Goal: Task Accomplishment & Management: Use online tool/utility

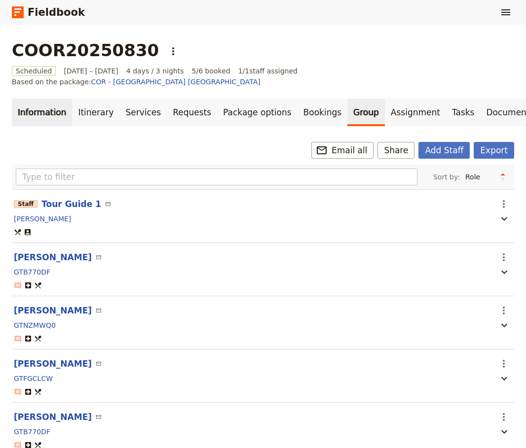
drag, startPoint x: 0, startPoint y: 0, endPoint x: 40, endPoint y: 103, distance: 110.5
click at [40, 103] on link "Information" at bounding box center [42, 113] width 60 height 28
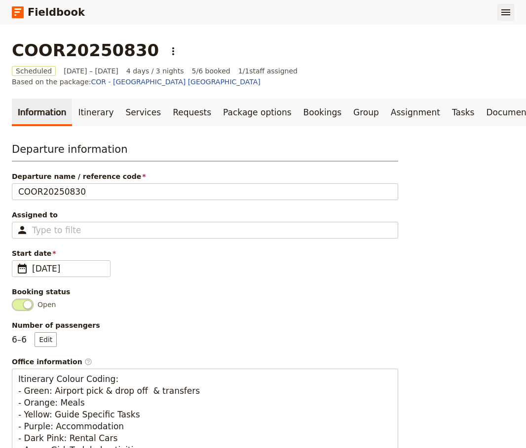
click at [508, 13] on icon "Show menu" at bounding box center [505, 12] width 12 height 12
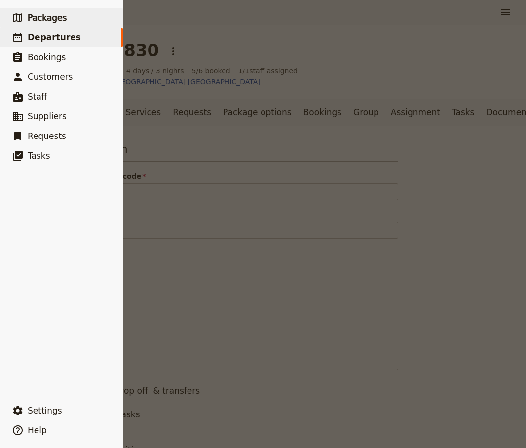
click at [58, 16] on span "Packages" at bounding box center [47, 18] width 39 height 10
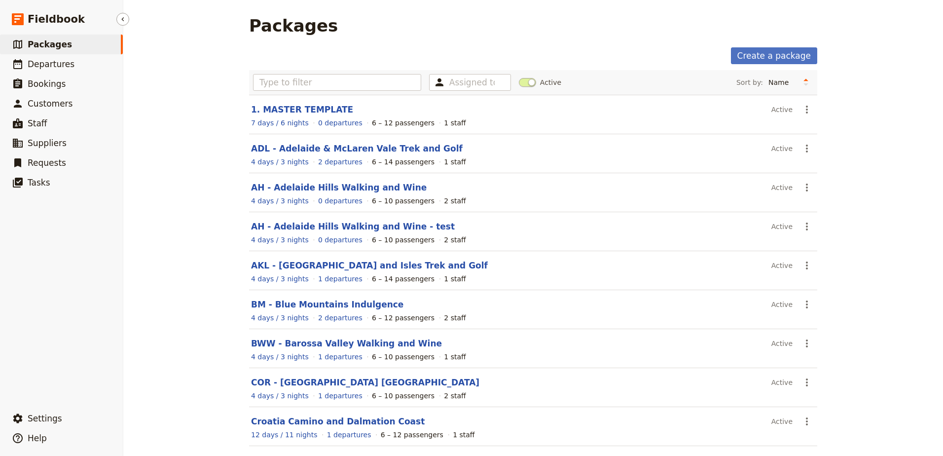
click at [72, 48] on link "​ Packages" at bounding box center [61, 45] width 123 height 20
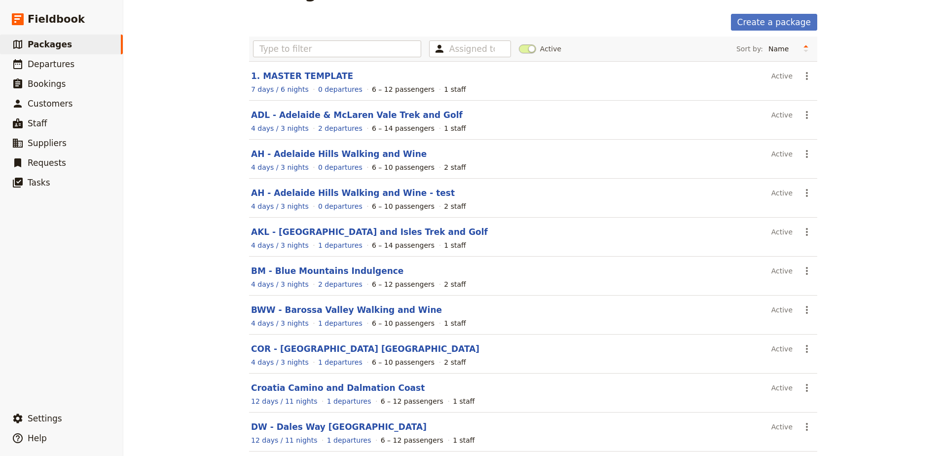
scroll to position [77, 0]
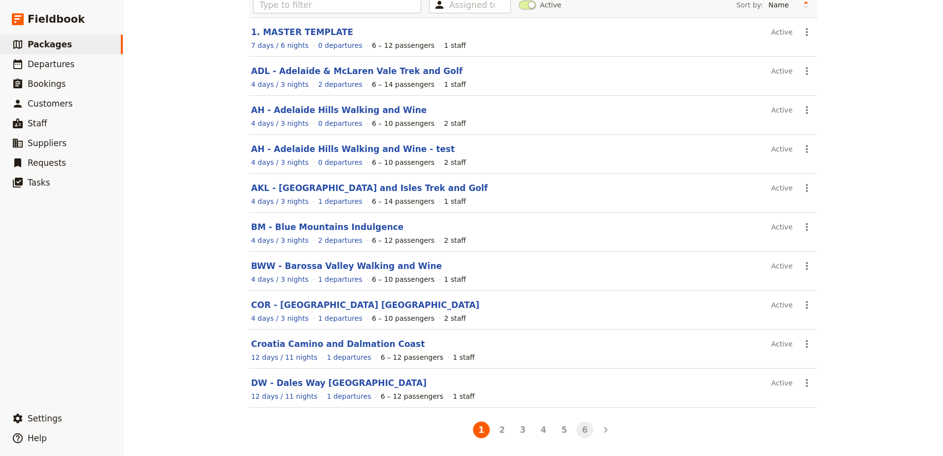
click at [525, 434] on button "6" at bounding box center [584, 429] width 17 height 17
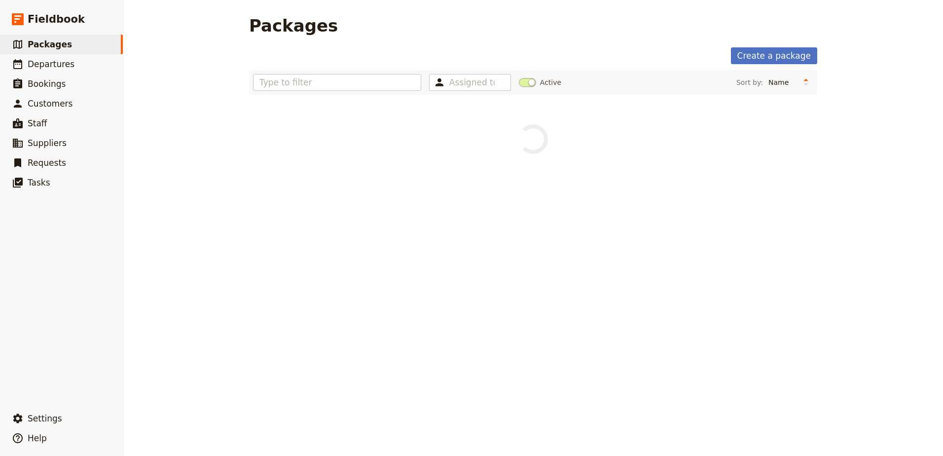
scroll to position [0, 0]
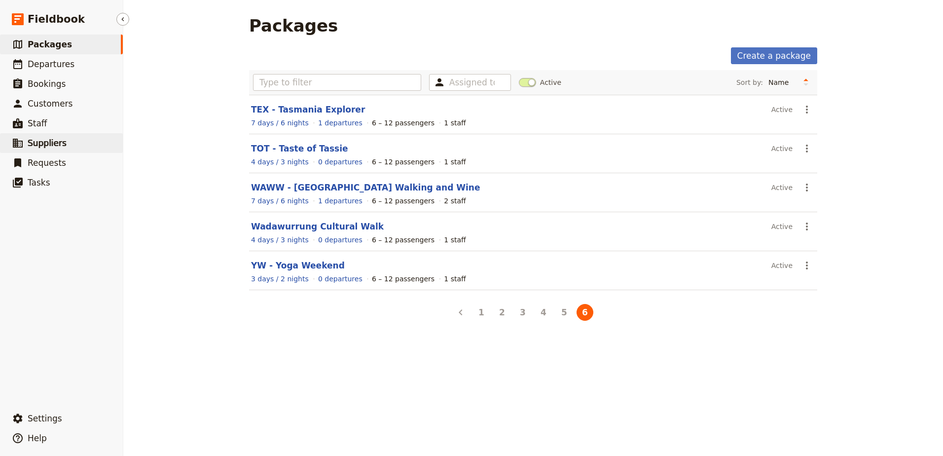
click at [20, 140] on icon at bounding box center [18, 143] width 12 height 12
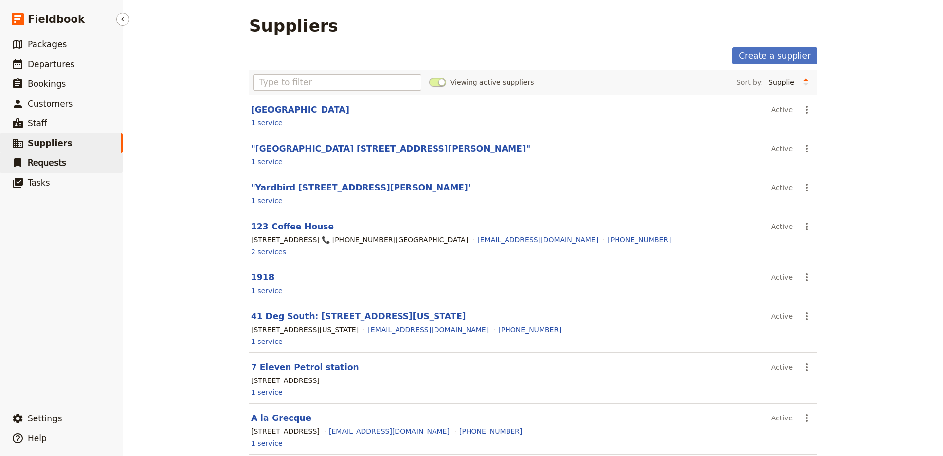
click at [24, 165] on link "​ Requests" at bounding box center [61, 163] width 123 height 20
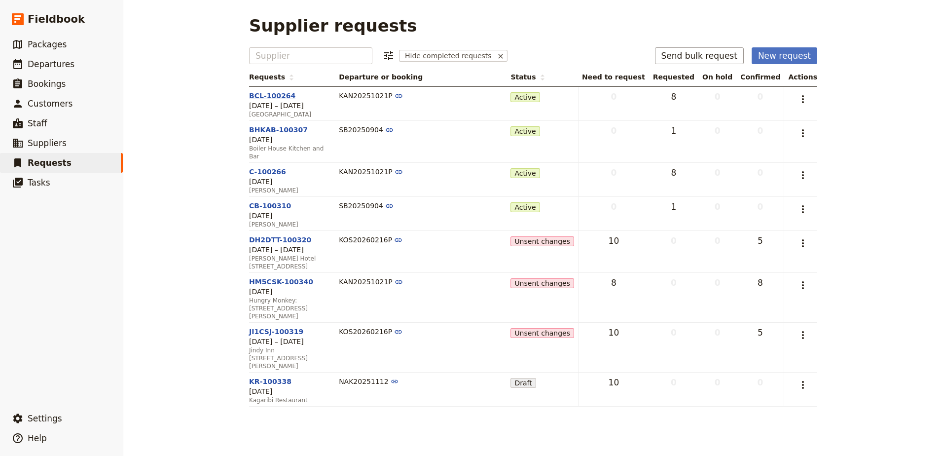
click at [264, 96] on link "BCL-100264" at bounding box center [272, 96] width 46 height 8
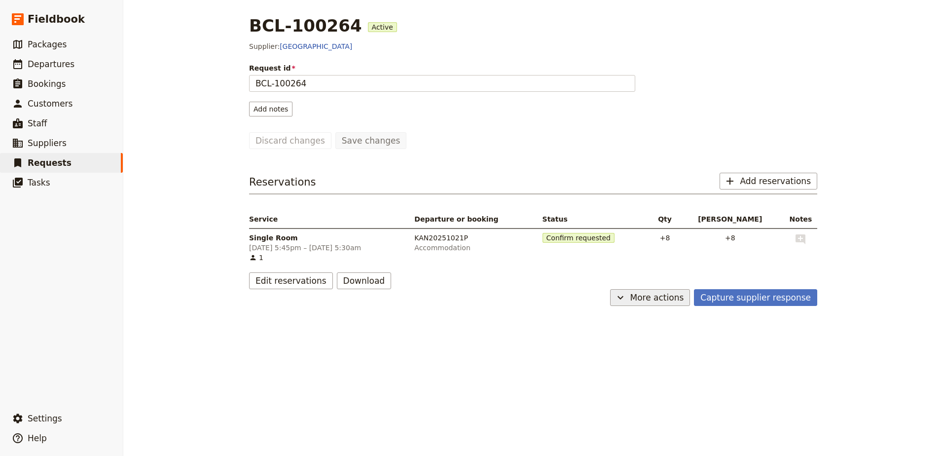
click at [525, 296] on span "More actions" at bounding box center [657, 297] width 54 height 12
click at [33, 161] on span "Requests" at bounding box center [50, 163] width 44 height 10
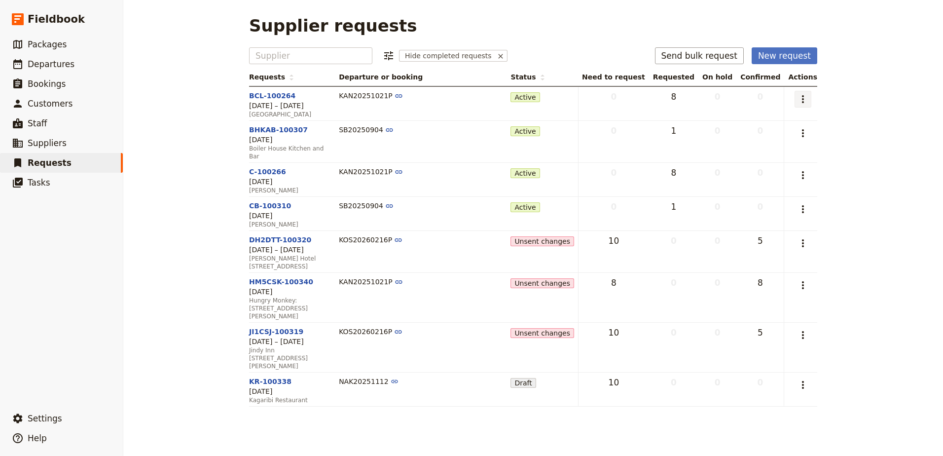
click at [525, 97] on icon "Actions" at bounding box center [803, 99] width 12 height 12
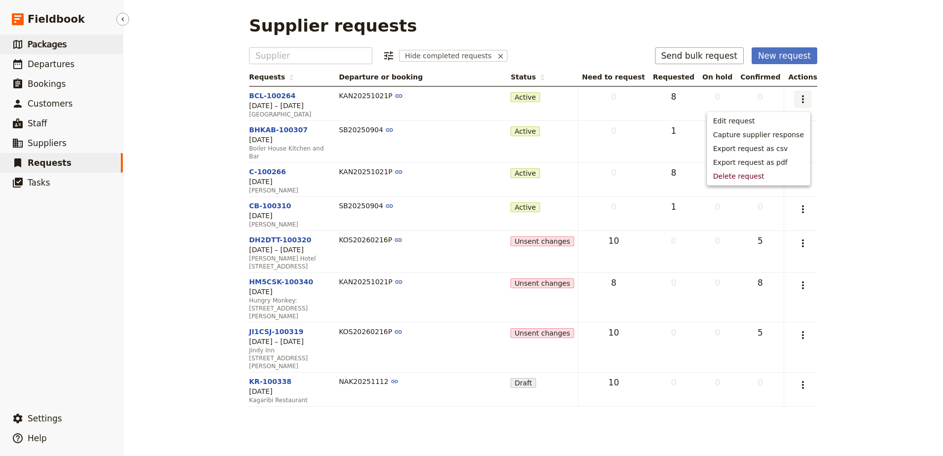
click at [51, 41] on span "Packages" at bounding box center [47, 44] width 39 height 10
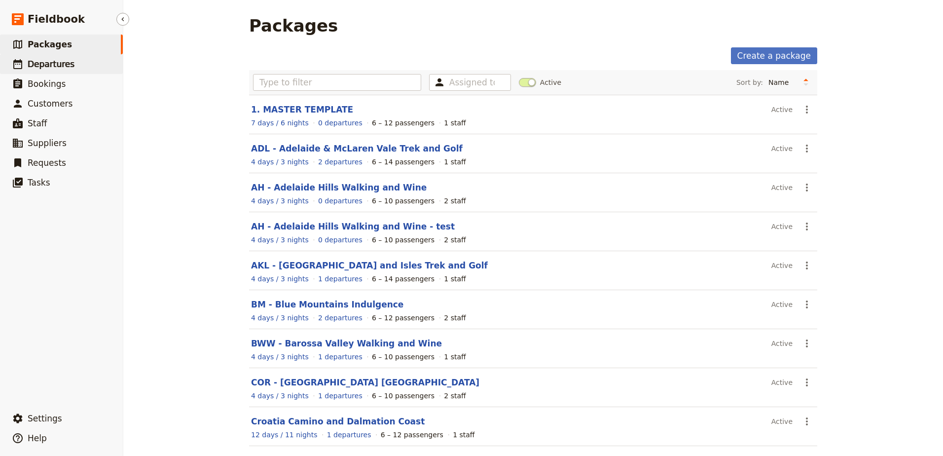
click at [42, 60] on span "Departures" at bounding box center [51, 64] width 47 height 10
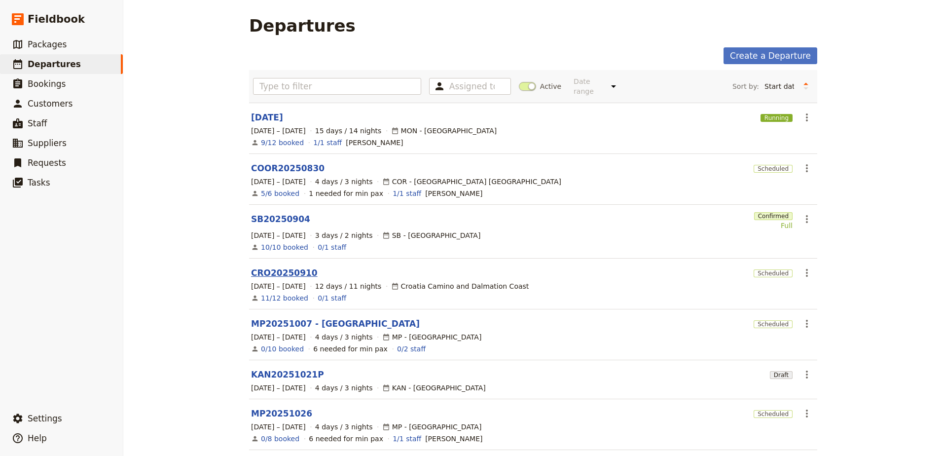
click at [294, 267] on link "CRO20250910" at bounding box center [284, 273] width 67 height 12
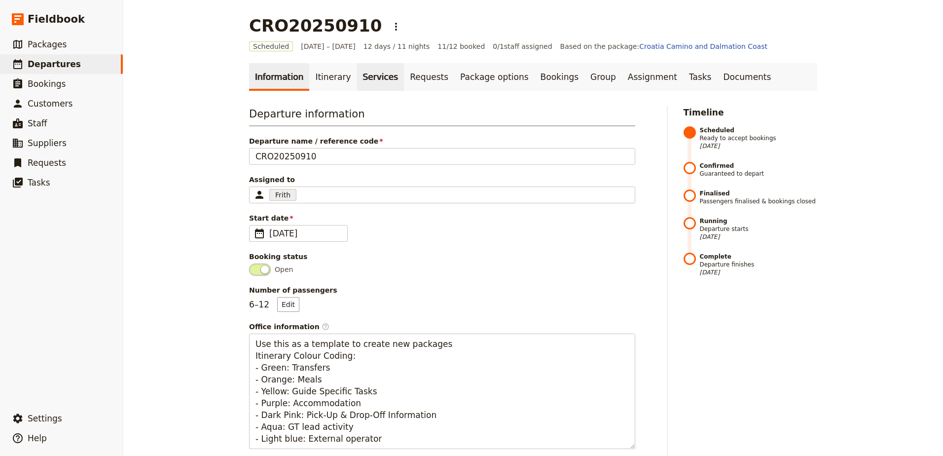
click at [371, 86] on link "Services" at bounding box center [380, 77] width 47 height 28
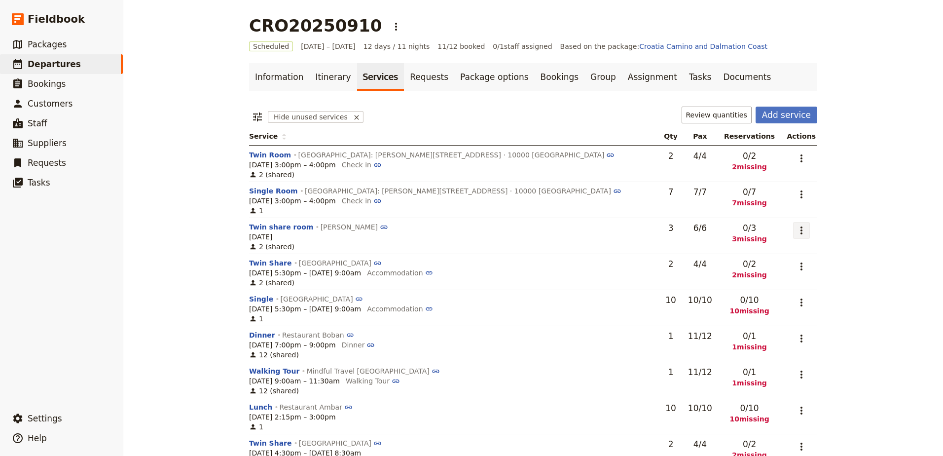
click at [525, 232] on icon "Actions" at bounding box center [801, 230] width 12 height 12
click at [525, 266] on span "Go to service page" at bounding box center [755, 266] width 81 height 10
click at [525, 265] on icon "Actions" at bounding box center [801, 266] width 12 height 12
click at [525, 309] on button "Add to supplier request" at bounding box center [755, 316] width 93 height 14
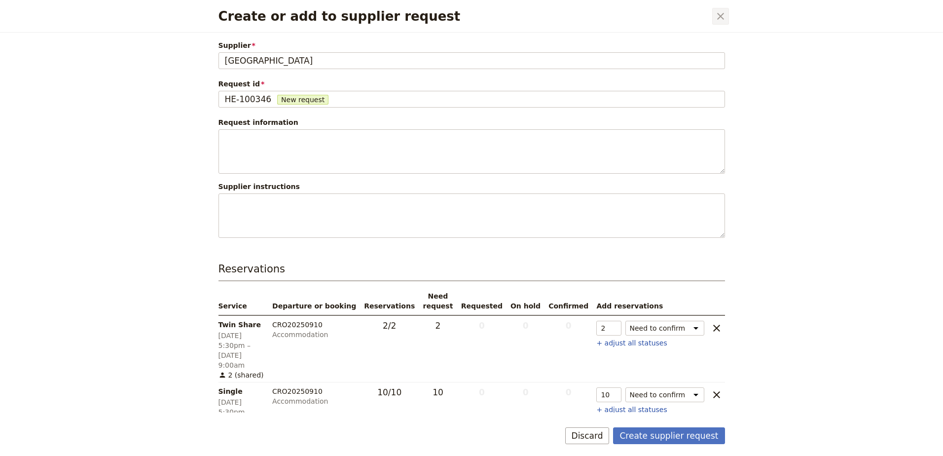
click at [525, 21] on icon "Close dialog" at bounding box center [720, 16] width 12 height 12
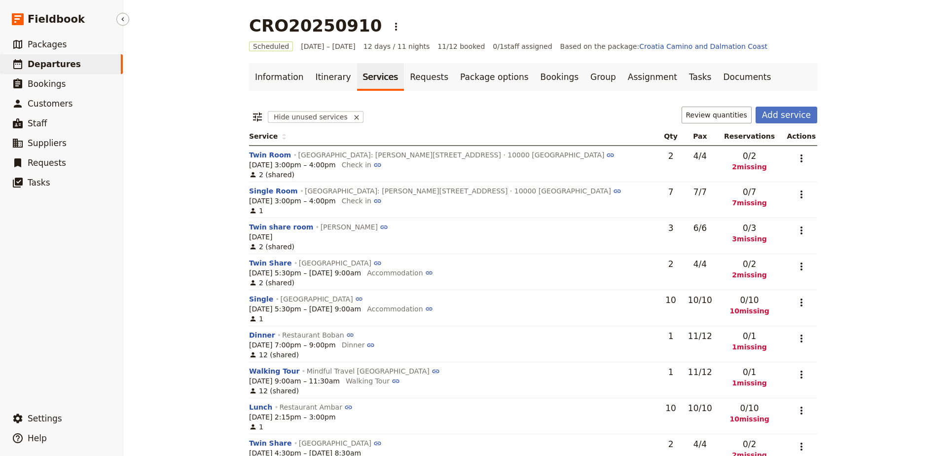
click at [67, 60] on span "Departures" at bounding box center [54, 64] width 53 height 10
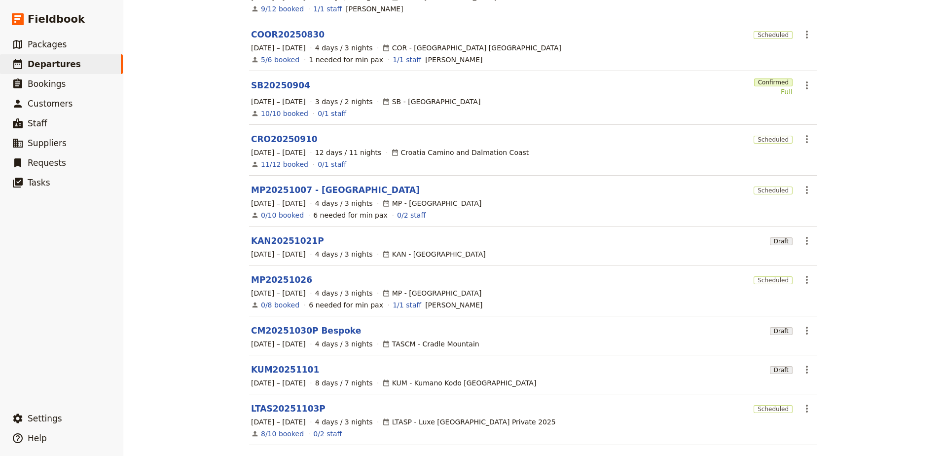
scroll to position [148, 0]
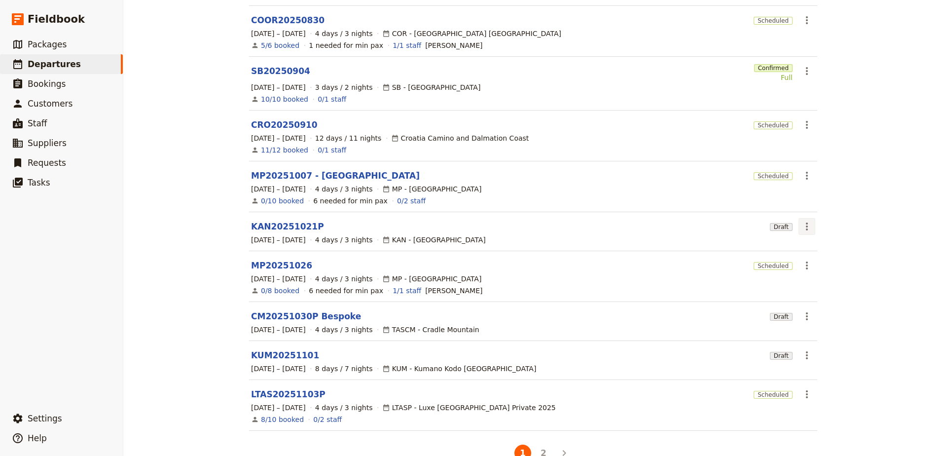
click at [525, 220] on icon "Actions" at bounding box center [807, 226] width 12 height 12
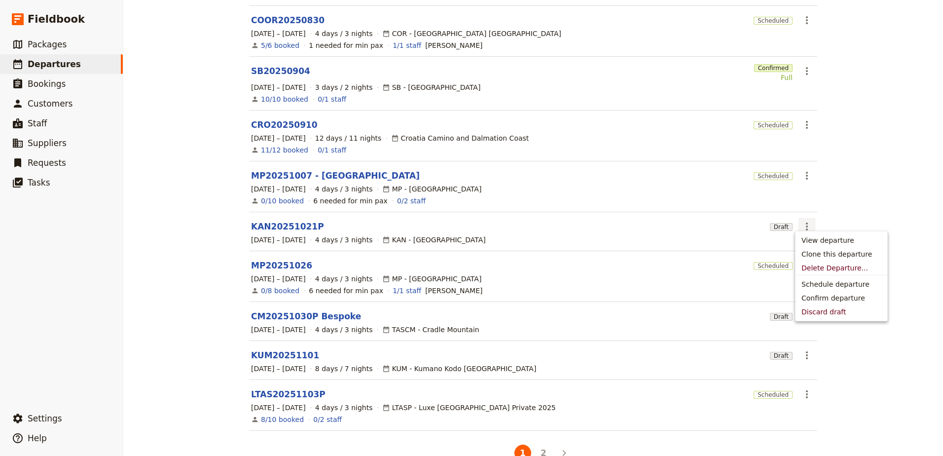
click at [525, 220] on icon "Actions" at bounding box center [807, 226] width 12 height 12
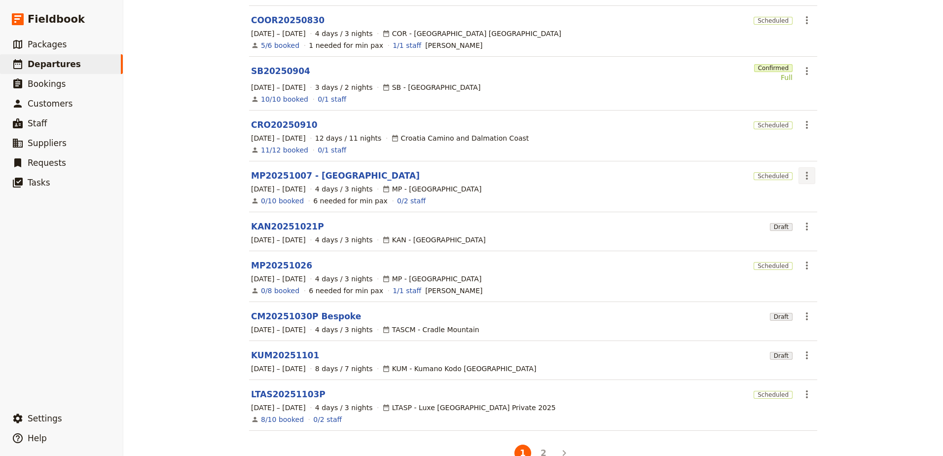
click at [525, 173] on icon "Actions" at bounding box center [807, 176] width 12 height 12
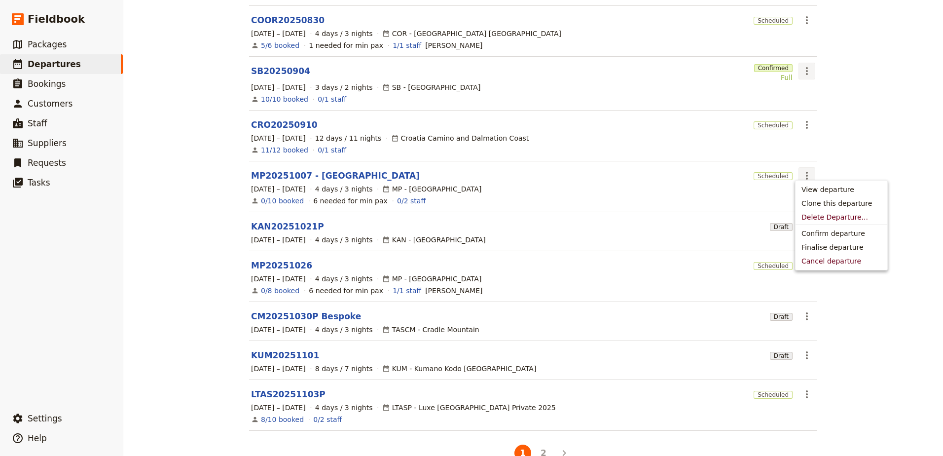
click at [525, 65] on icon "Actions" at bounding box center [807, 71] width 12 height 12
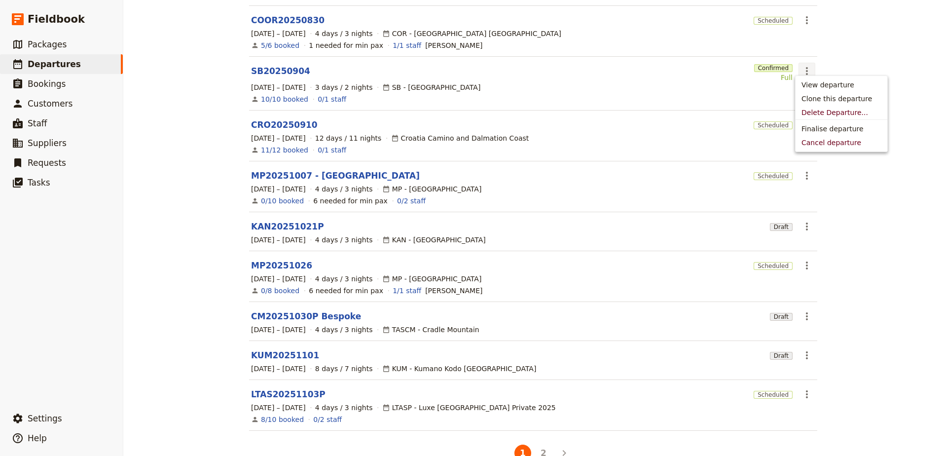
click at [525, 51] on div "Departures Create a Departure Assigned to Active Date range This week Next week…" at bounding box center [532, 228] width 819 height 456
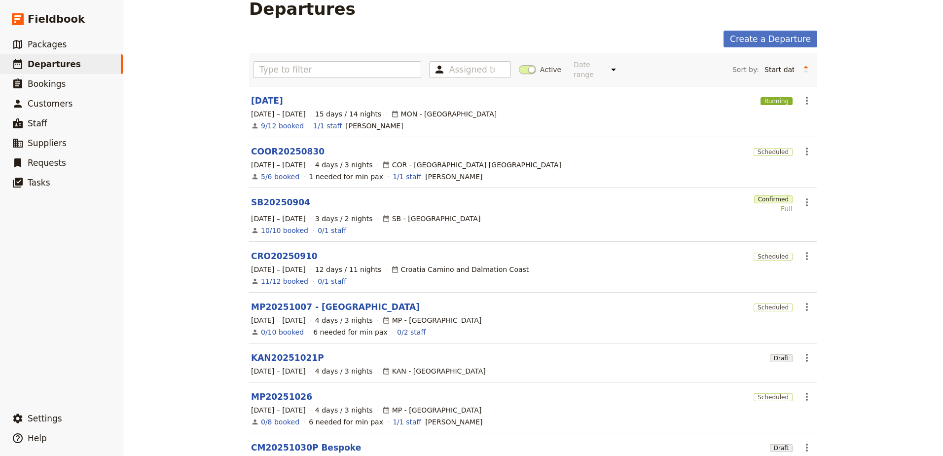
scroll to position [0, 0]
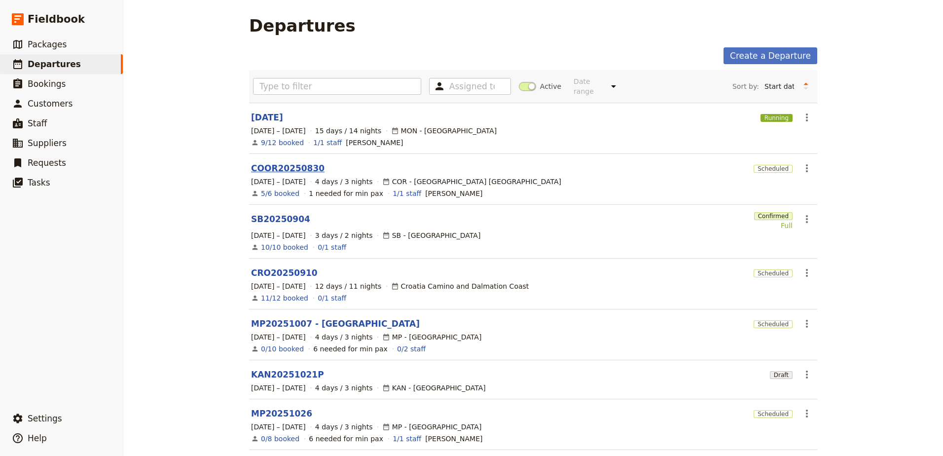
click at [286, 162] on link "COOR20250830" at bounding box center [287, 168] width 73 height 12
click at [290, 267] on link "CRO20250910" at bounding box center [284, 273] width 67 height 12
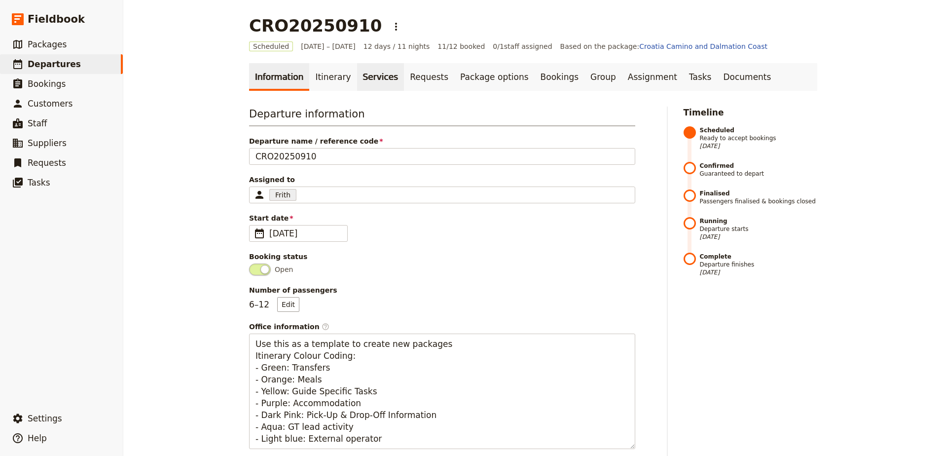
click at [372, 75] on link "Services" at bounding box center [380, 77] width 47 height 28
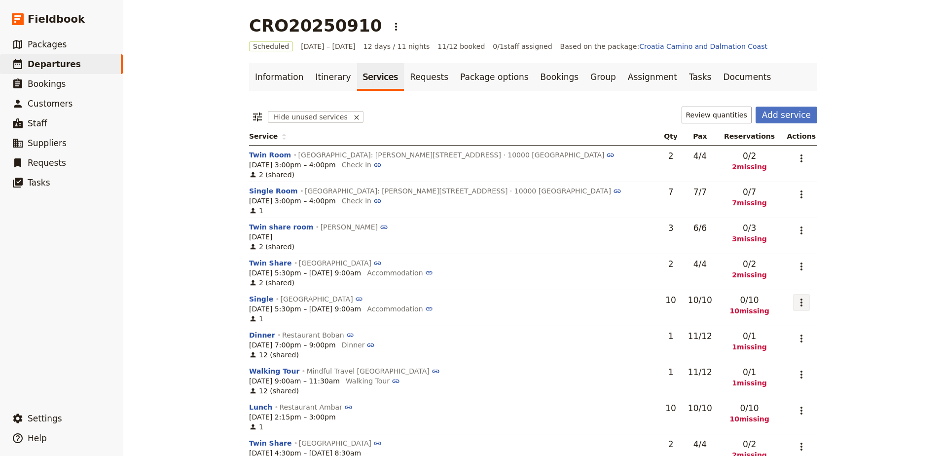
click at [525, 296] on icon "Actions" at bounding box center [801, 302] width 12 height 12
click at [525, 326] on span "Edit service" at bounding box center [755, 324] width 81 height 10
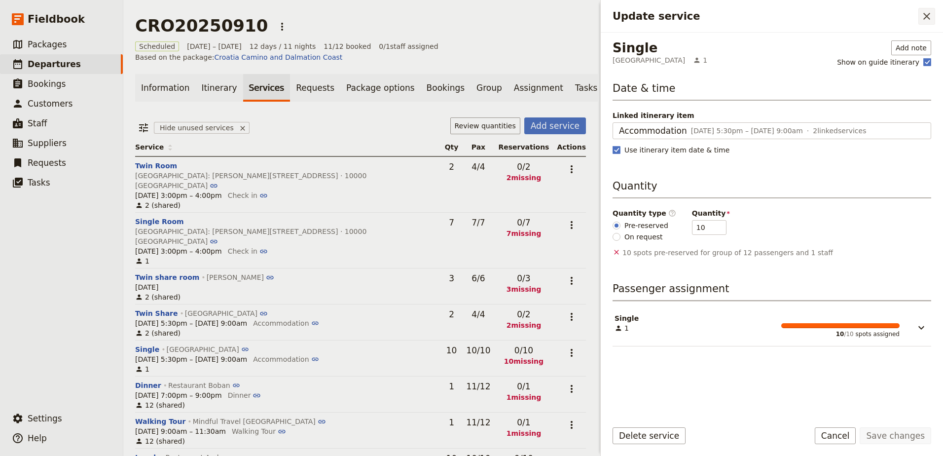
click at [525, 18] on icon "Close drawer" at bounding box center [926, 16] width 7 height 7
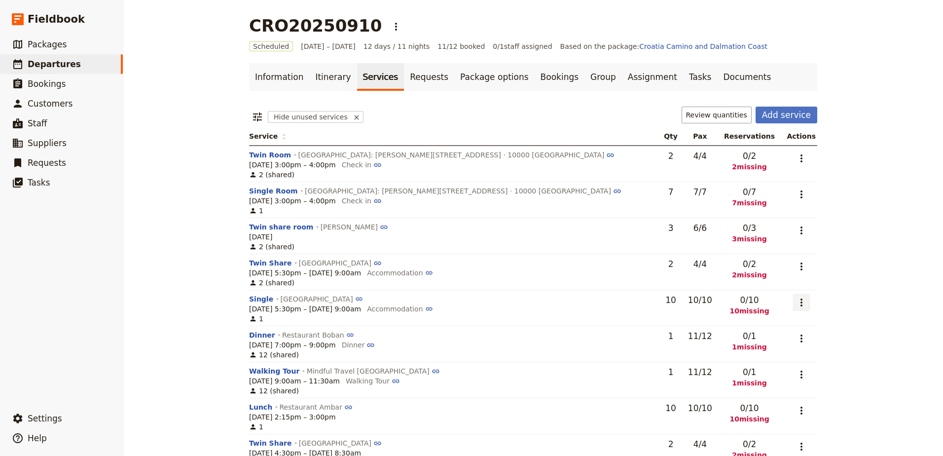
click at [525, 296] on icon "Actions" at bounding box center [801, 302] width 12 height 12
click at [525, 351] on span "Add to supplier request" at bounding box center [755, 352] width 81 height 10
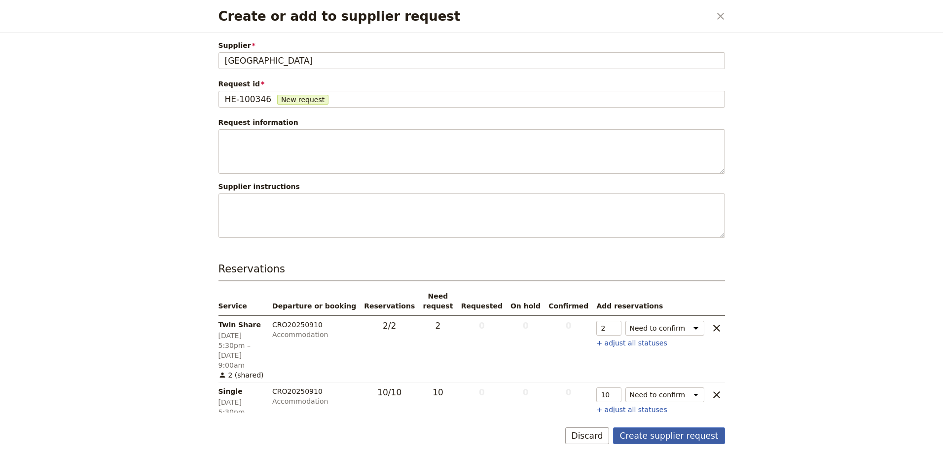
click at [525, 433] on button "Create supplier request" at bounding box center [668, 435] width 111 height 17
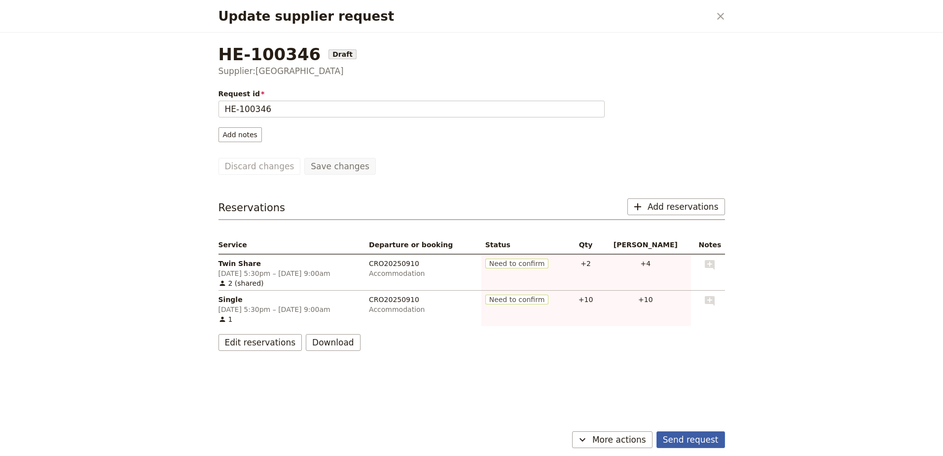
click at [525, 441] on button "Send request" at bounding box center [690, 439] width 69 height 17
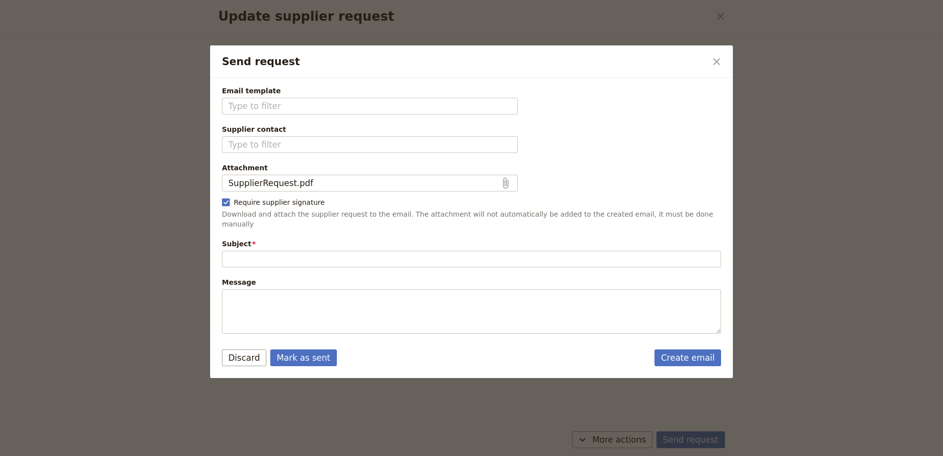
type input "New reservation request"
type textarea "Hi Hotel Esplanade I would like to request the following reservations: • 2 Twin…"
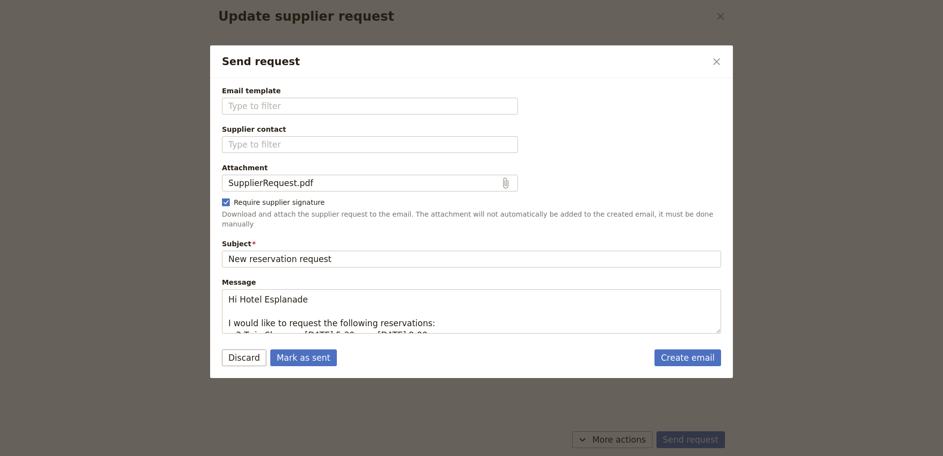
type input "Fieldbook default template"
type input "[GEOGRAPHIC_DATA]"
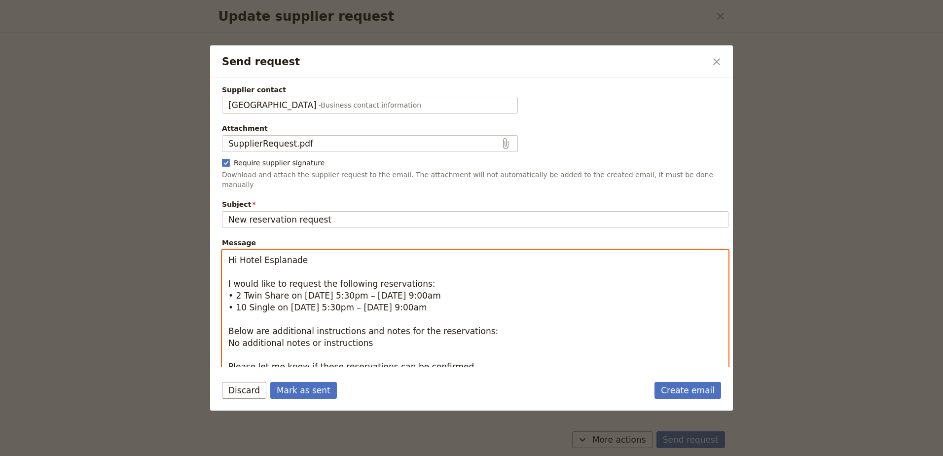
scroll to position [76, 0]
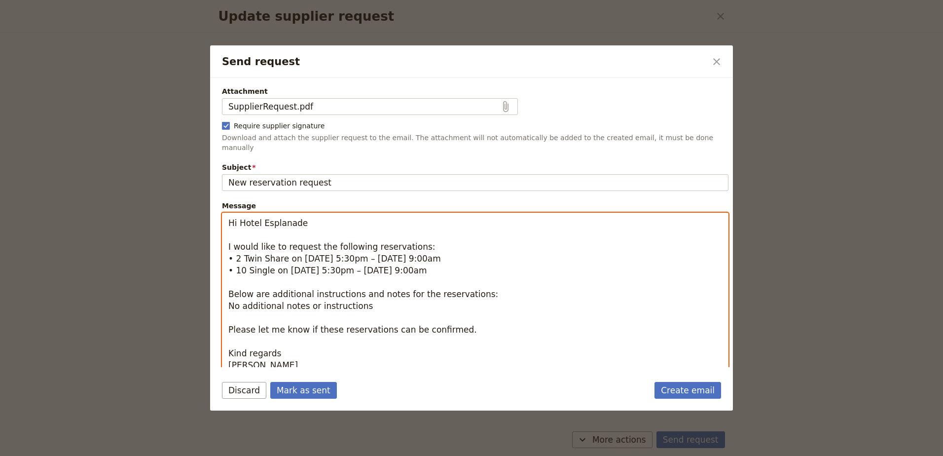
drag, startPoint x: 227, startPoint y: 292, endPoint x: 501, endPoint y: 378, distance: 287.4
click at [501, 378] on form "Email template Fieldbook default template (Default) Fieldbook default template …" at bounding box center [471, 244] width 523 height 332
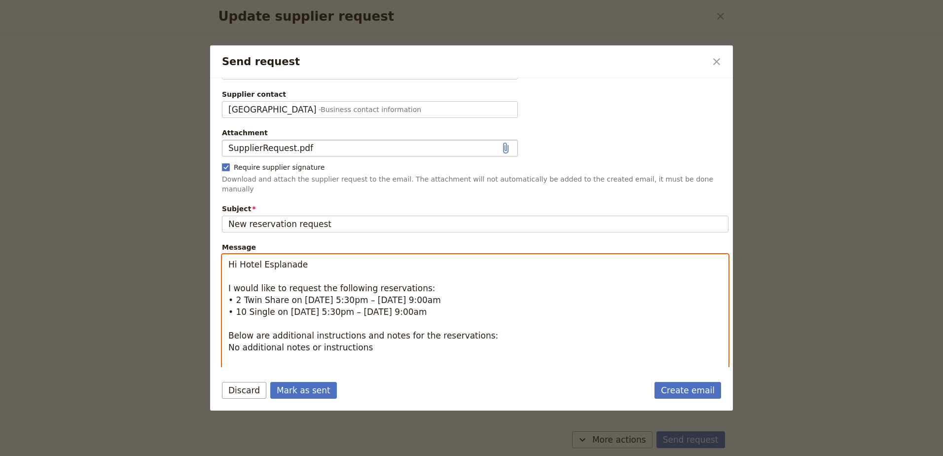
scroll to position [76, 0]
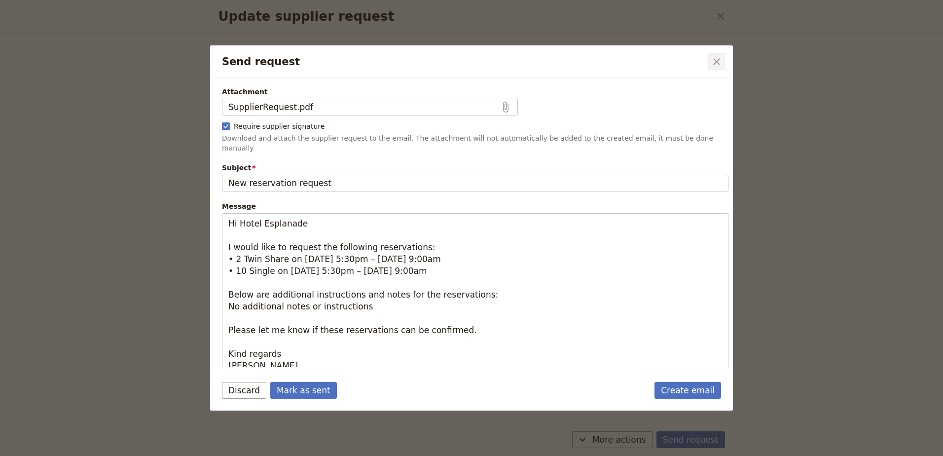
click at [525, 57] on icon "Close dialog" at bounding box center [717, 62] width 12 height 12
